Goal: Transaction & Acquisition: Obtain resource

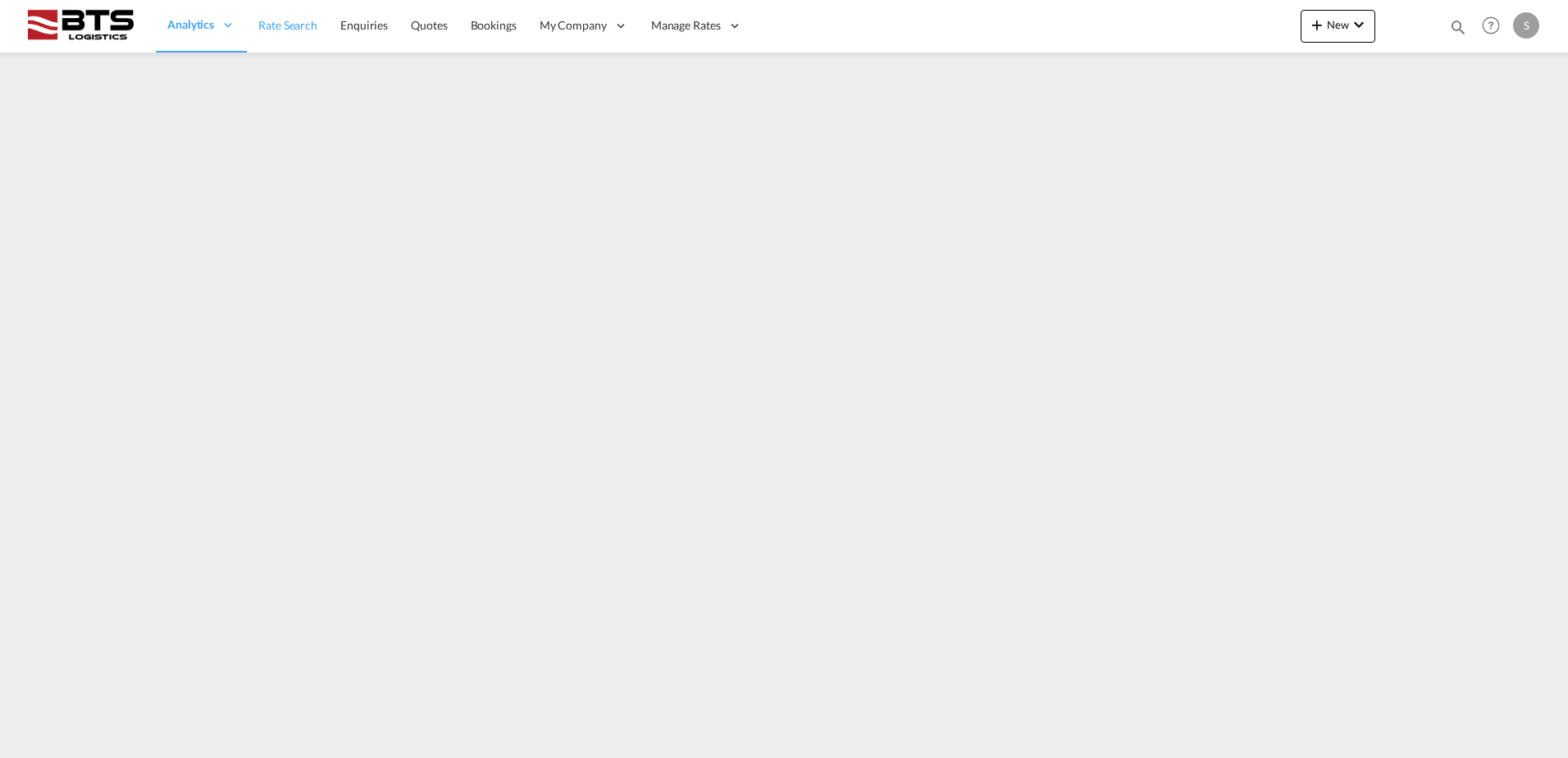
click at [288, 22] on span "Rate Search" at bounding box center [287, 25] width 59 height 14
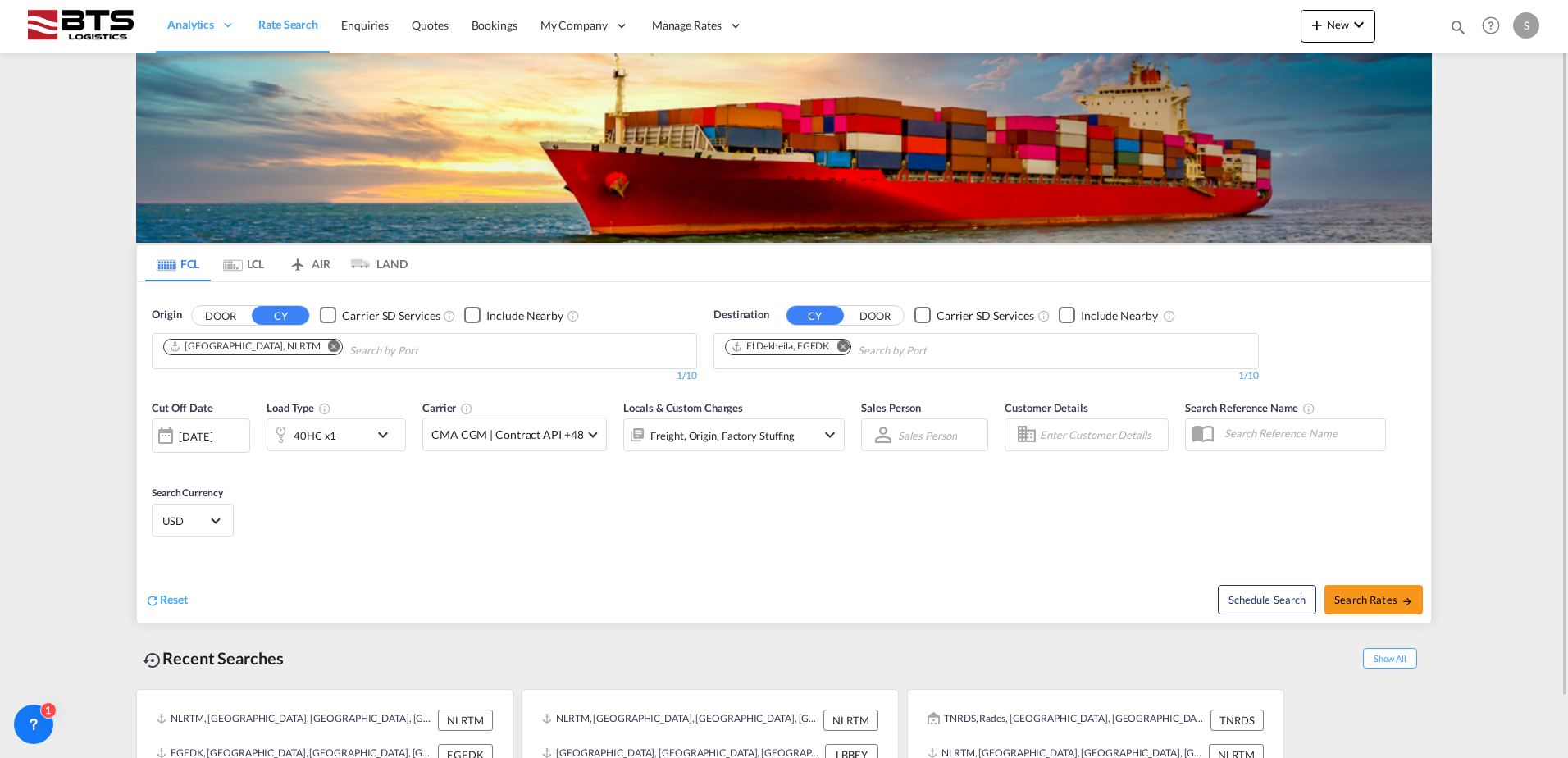
click at [840, 349] on md-icon "Remove" at bounding box center [842, 345] width 12 height 12
click at [824, 351] on input "Chips input." at bounding box center [802, 351] width 156 height 27
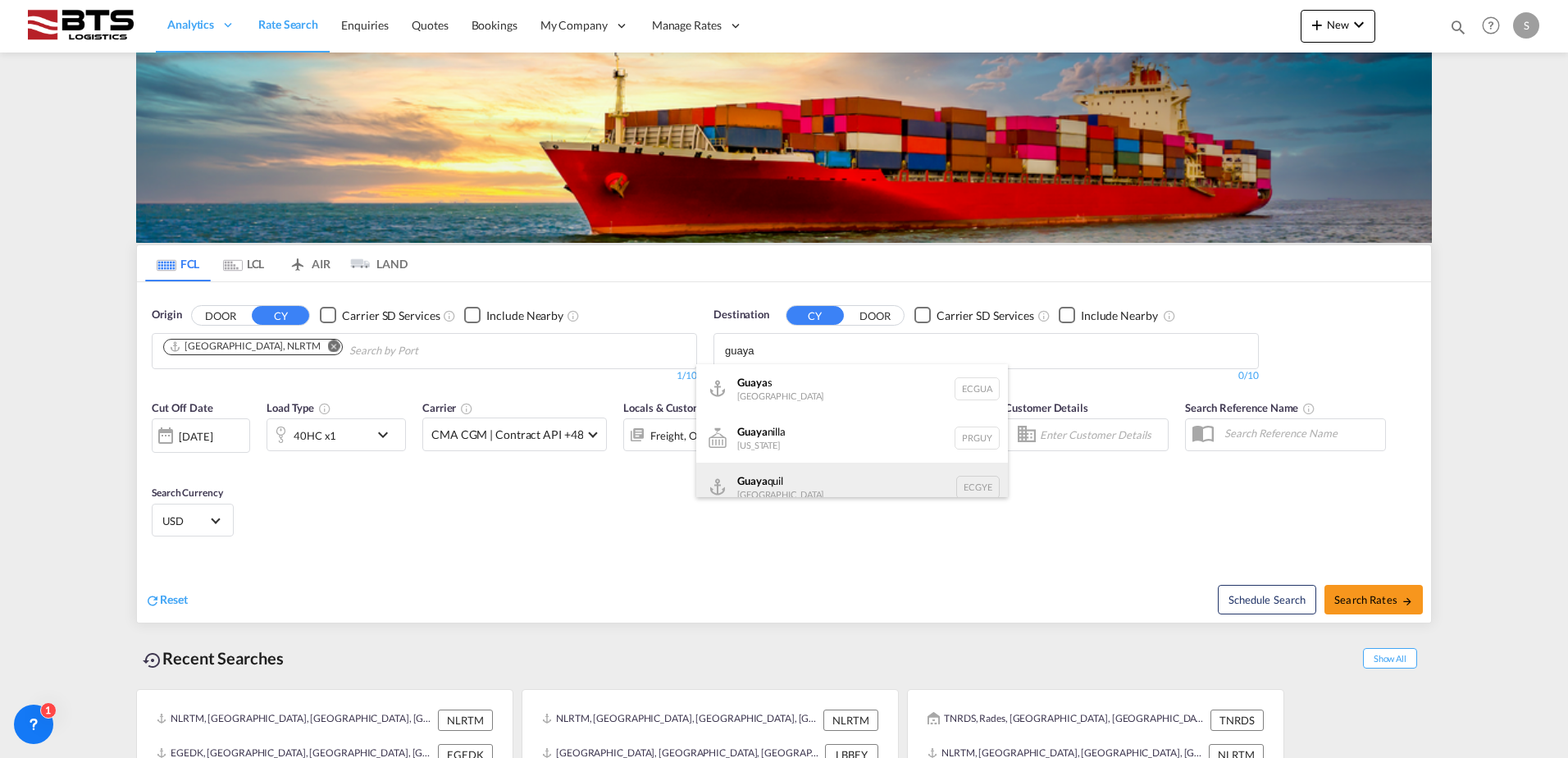
type input "guaya"
click at [789, 475] on div "Guaya quil [GEOGRAPHIC_DATA] [GEOGRAPHIC_DATA]" at bounding box center [852, 487] width 312 height 49
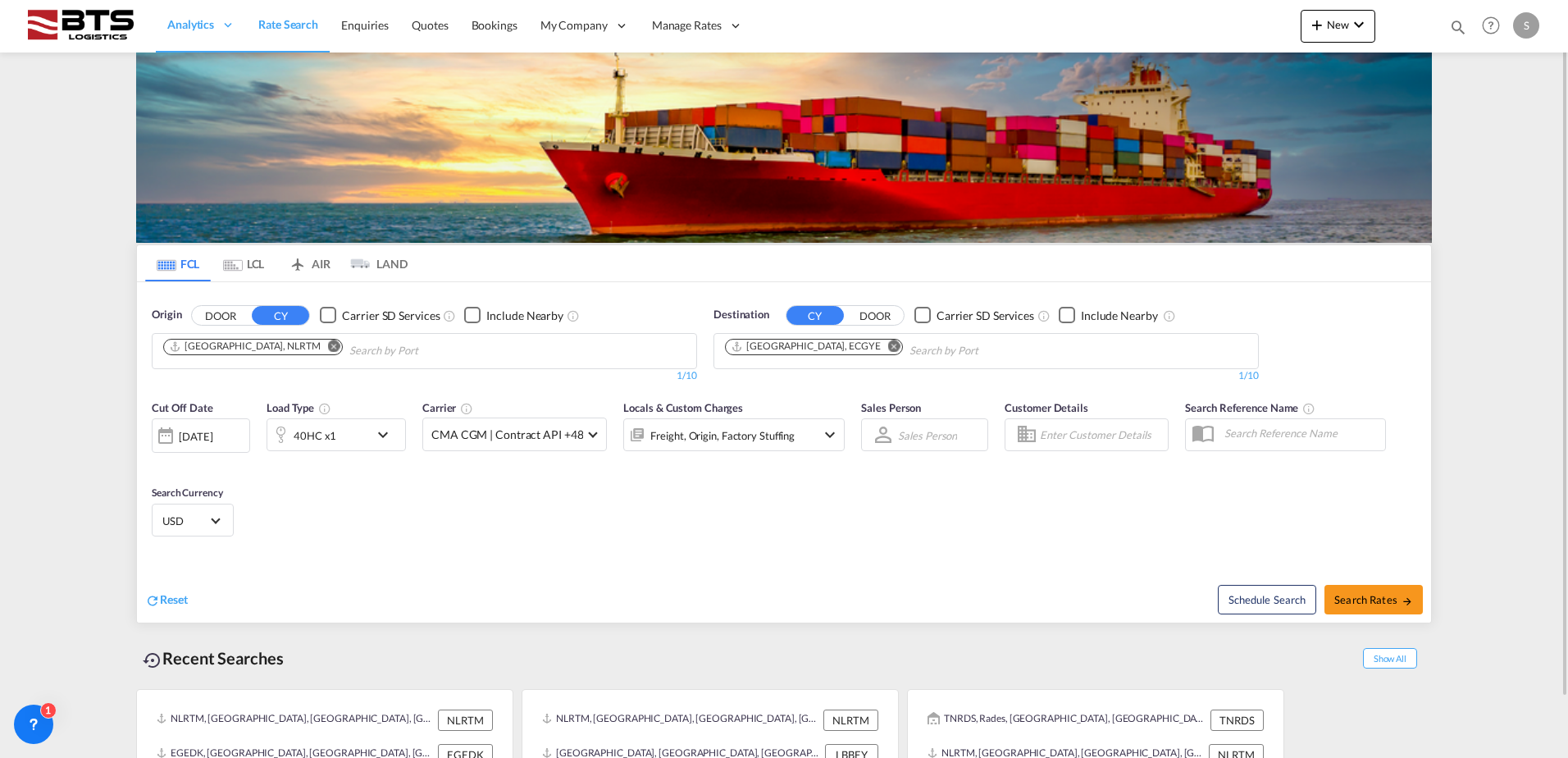
click at [386, 428] on md-icon "icon-chevron-down" at bounding box center [387, 435] width 28 height 20
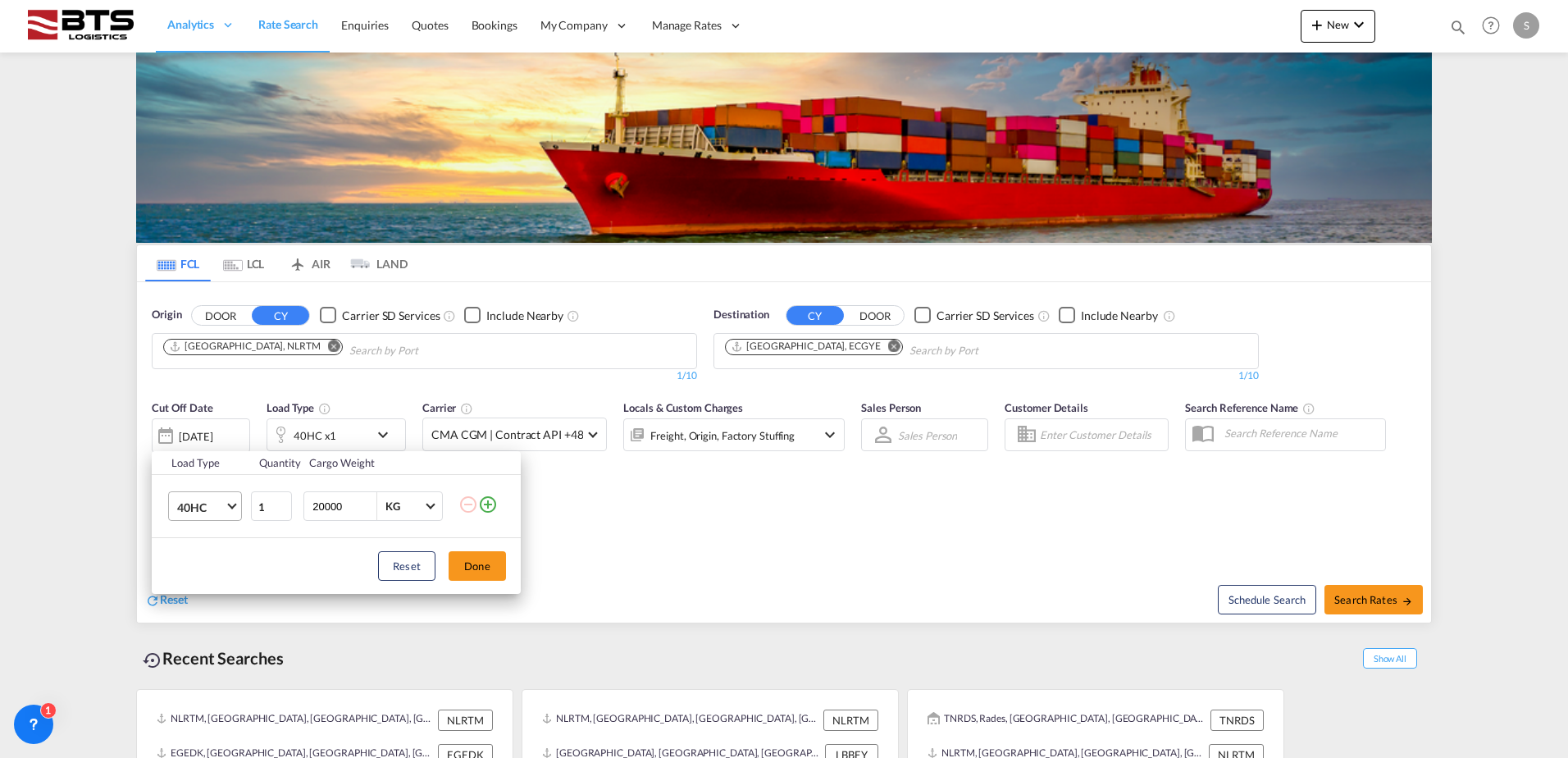
click at [203, 509] on span "40HC" at bounding box center [200, 508] width 47 height 17
click at [208, 426] on md-option "20GP" at bounding box center [220, 428] width 111 height 39
click at [475, 572] on button "Done" at bounding box center [477, 565] width 57 height 29
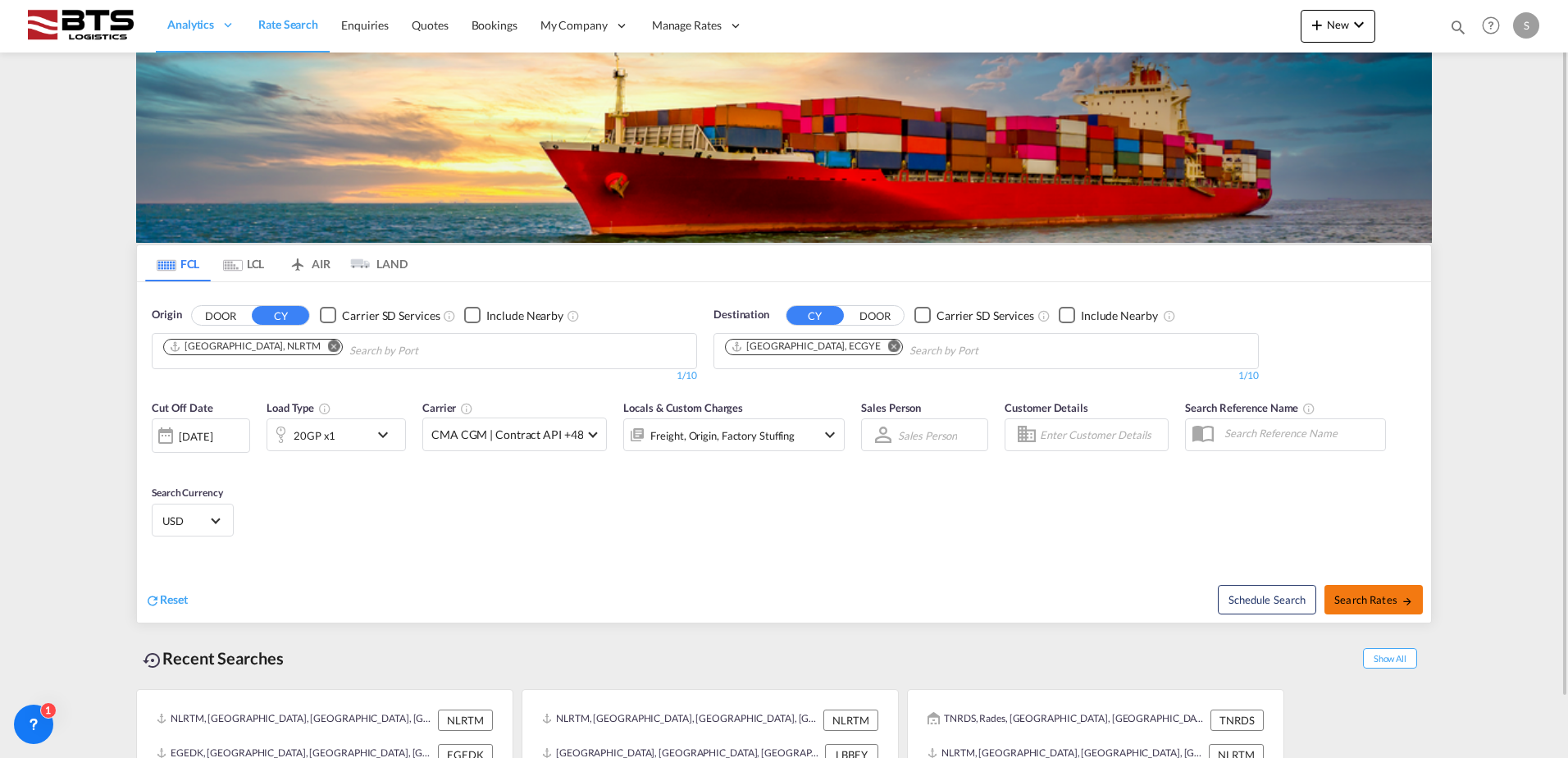
click at [1366, 607] on button "Search Rates" at bounding box center [1373, 599] width 98 height 29
type input "NLRTM to ECGYE / [DATE]"
